Goal: Check status: Check status

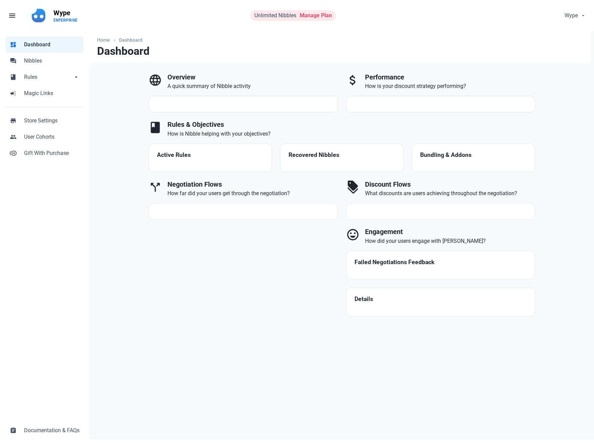
select select "7d"
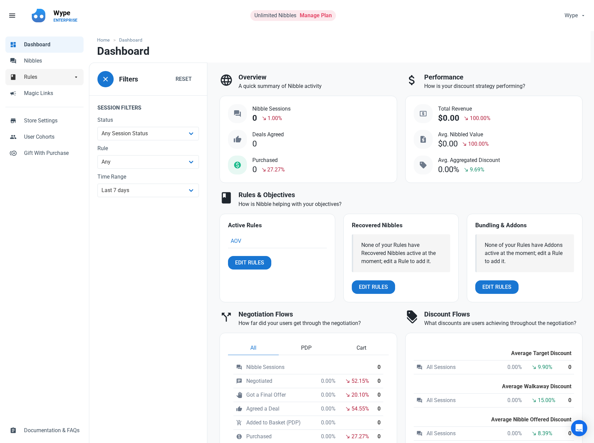
click at [31, 73] on span "Rules" at bounding box center [48, 77] width 49 height 8
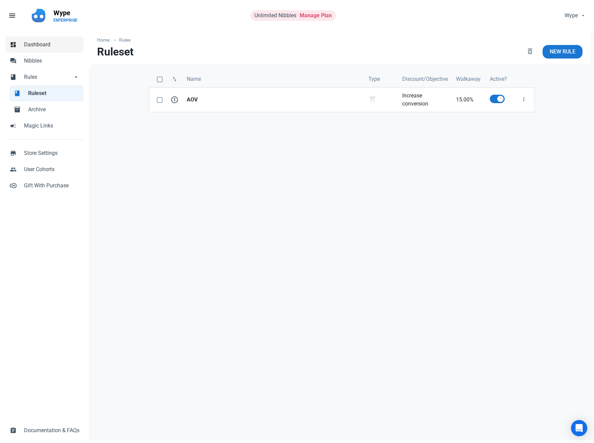
click at [36, 45] on span "Dashboard" at bounding box center [51, 45] width 55 height 8
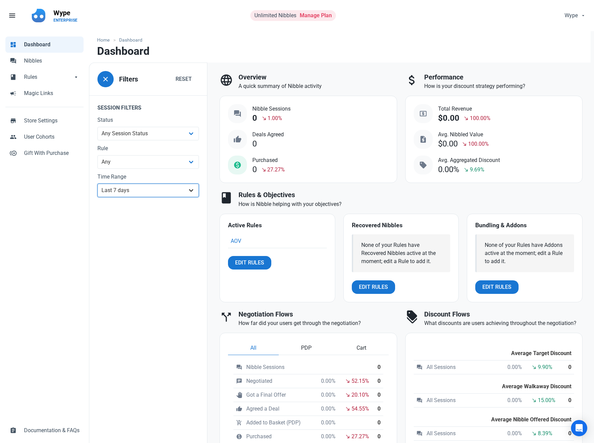
click at [180, 192] on select "All Time Last day Last 7 days Last 30 days Last 90 days Last 180 days Last 365 …" at bounding box center [148, 191] width 102 height 14
select select "custom"
select select "7"
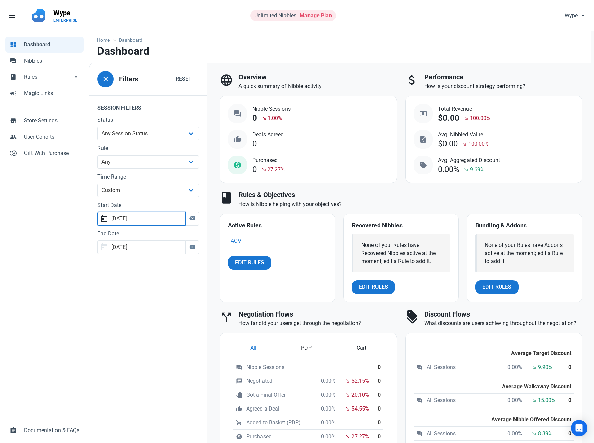
drag, startPoint x: 145, startPoint y: 225, endPoint x: 139, endPoint y: 229, distance: 6.8
click at [139, 229] on fieldset "Session Filters Status Any Session Status Abandoned - negotiated Abandoned - af…" at bounding box center [148, 178] width 118 height 167
click at [164, 217] on input "[DATE]" at bounding box center [141, 219] width 88 height 14
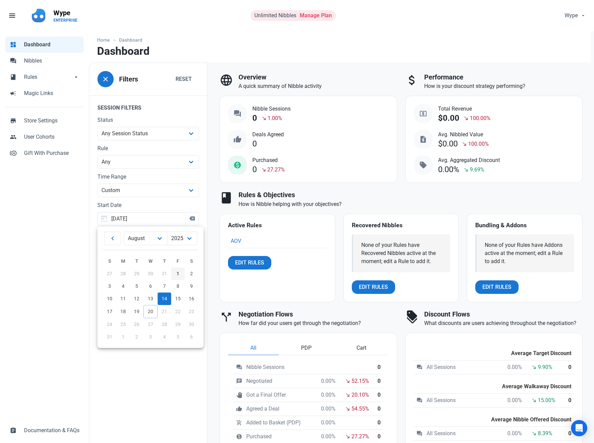
click at [175, 277] on link "1" at bounding box center [178, 274] width 14 height 13
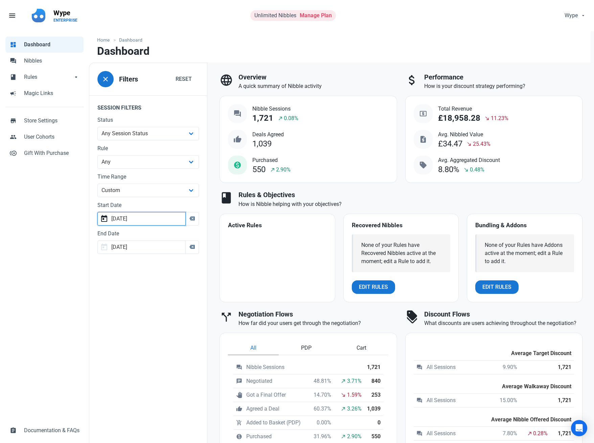
click at [149, 223] on input "[DATE]" at bounding box center [141, 219] width 88 height 14
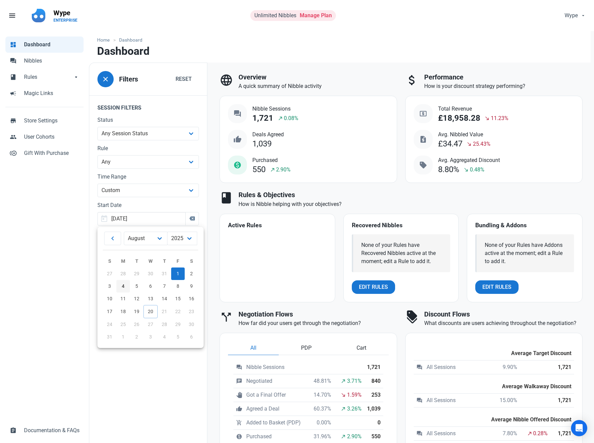
click at [118, 287] on link "4" at bounding box center [123, 286] width 14 height 13
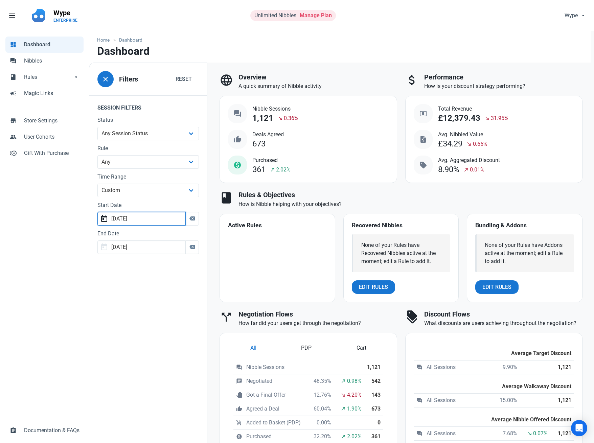
click at [152, 222] on input "[DATE]" at bounding box center [141, 219] width 88 height 14
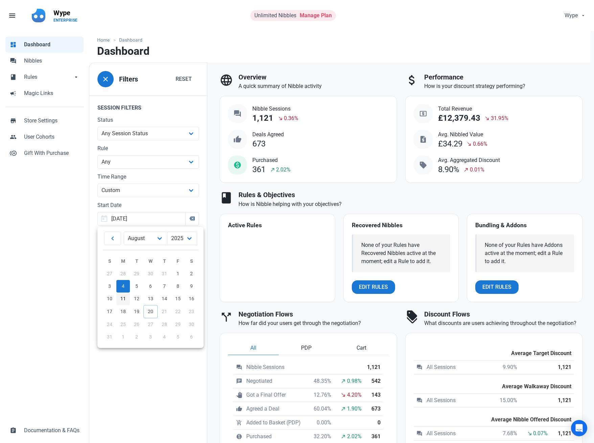
click at [123, 298] on span "11" at bounding box center [122, 298] width 5 height 5
type input "[DATE]"
